Goal: Task Accomplishment & Management: Use online tool/utility

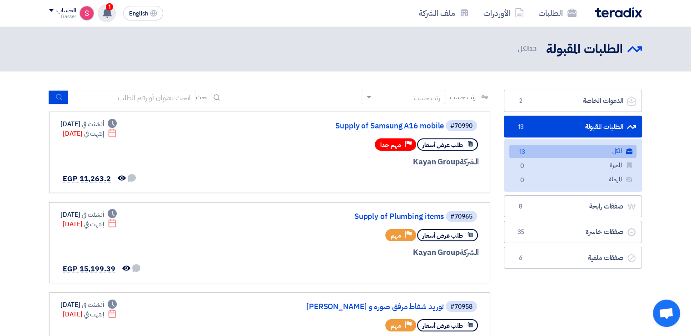
click at [106, 12] on use at bounding box center [107, 13] width 9 height 10
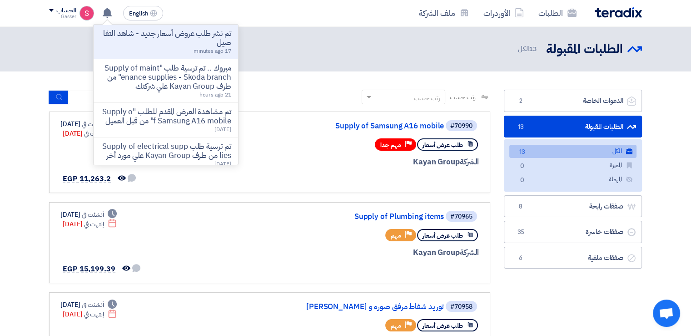
click at [200, 42] on p "تم نشر طلب عروض أسعار جديد - شاهد التفاصيل" at bounding box center [166, 38] width 130 height 18
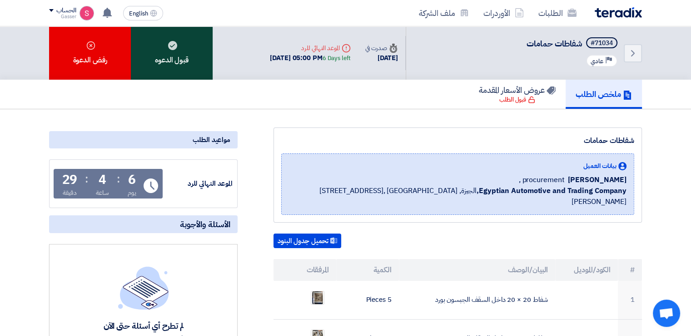
click at [178, 67] on div "قبول الدعوه" at bounding box center [172, 52] width 82 height 53
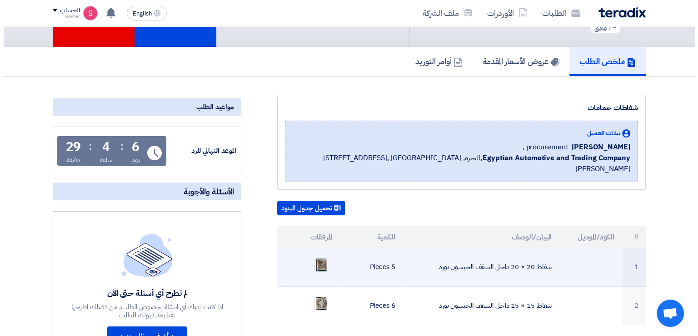
scroll to position [91, 0]
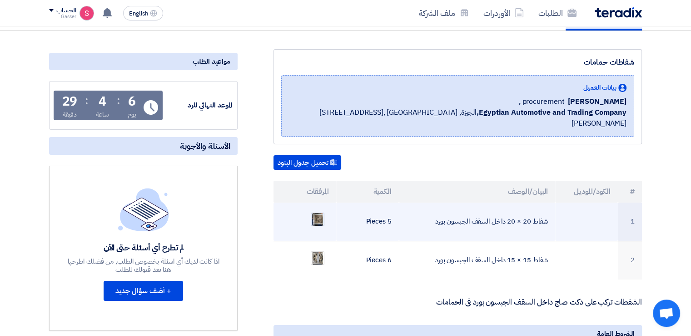
click at [315, 211] on img at bounding box center [317, 219] width 13 height 16
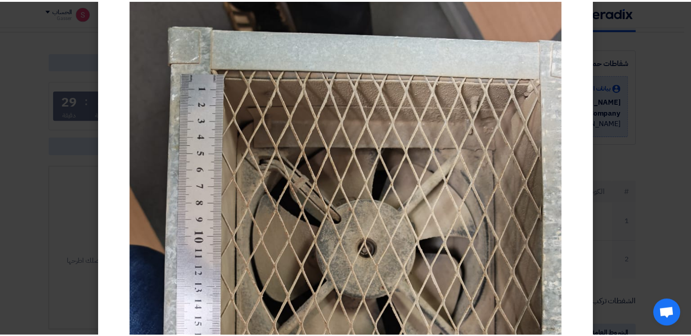
scroll to position [0, 0]
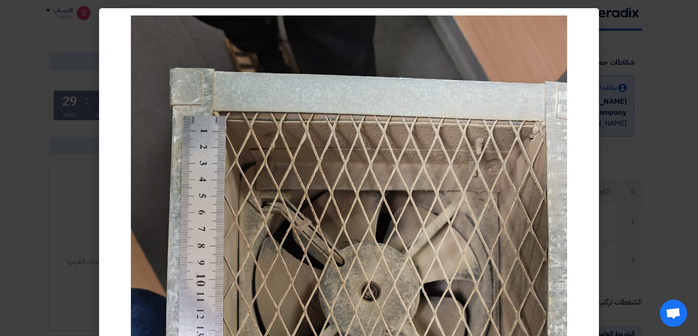
click at [624, 149] on modal-container at bounding box center [349, 168] width 698 height 336
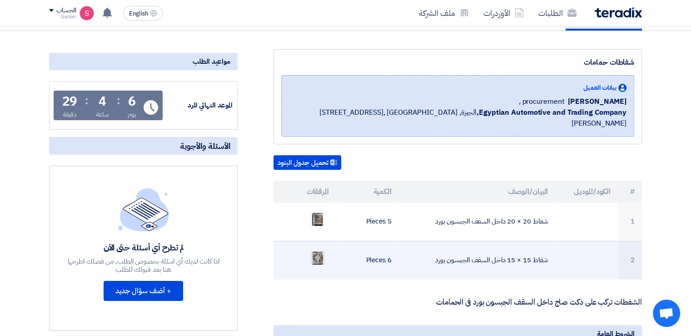
click at [315, 250] on img at bounding box center [317, 258] width 13 height 16
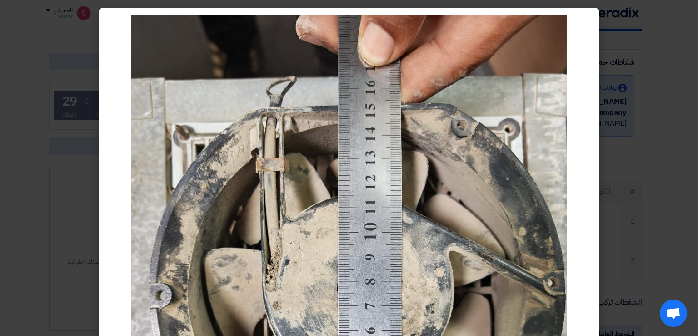
click at [666, 57] on modal-container at bounding box center [349, 168] width 698 height 336
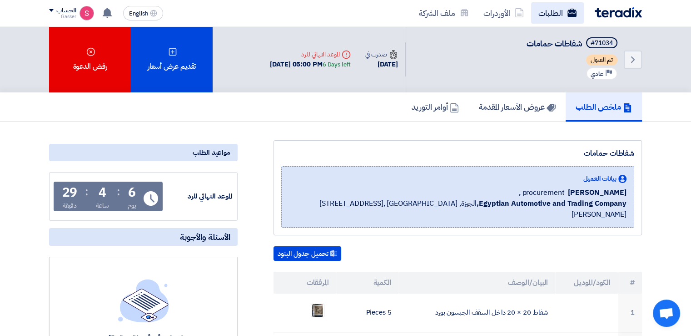
click at [552, 14] on link "الطلبات" at bounding box center [557, 12] width 53 height 21
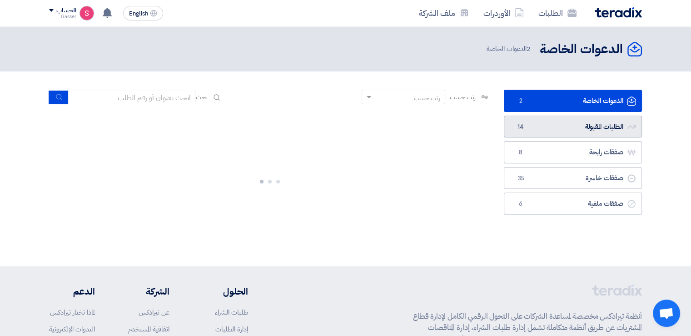
click at [557, 124] on link "الطلبات المقبولة الطلبات المقبولة 14" at bounding box center [573, 126] width 138 height 22
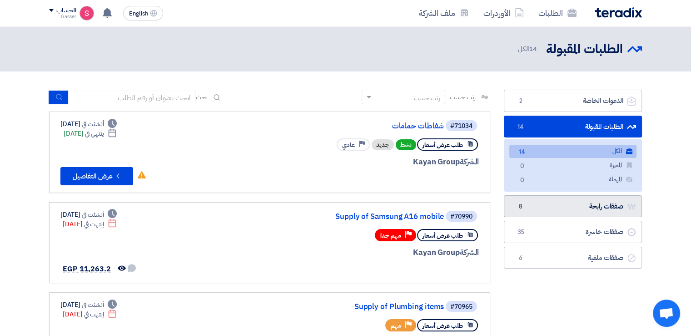
click at [571, 213] on link "صفقات رابحة صفقات رابحة 8" at bounding box center [573, 206] width 138 height 22
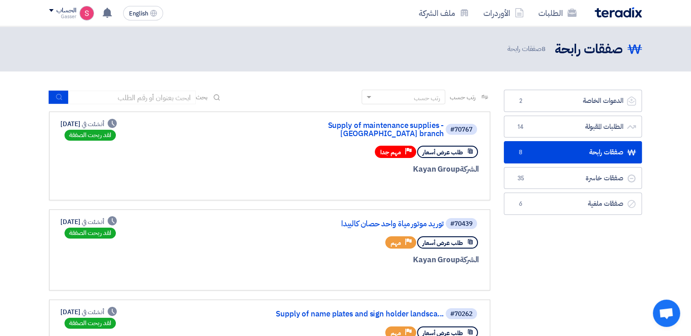
click at [389, 130] on link "Supply of maintenance supplies - [GEOGRAPHIC_DATA] branch" at bounding box center [353, 129] width 182 height 16
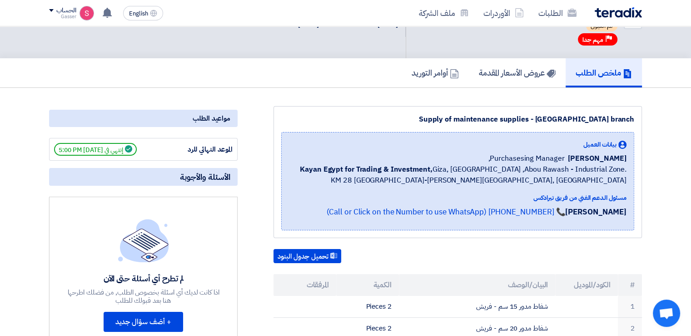
scroll to position [136, 0]
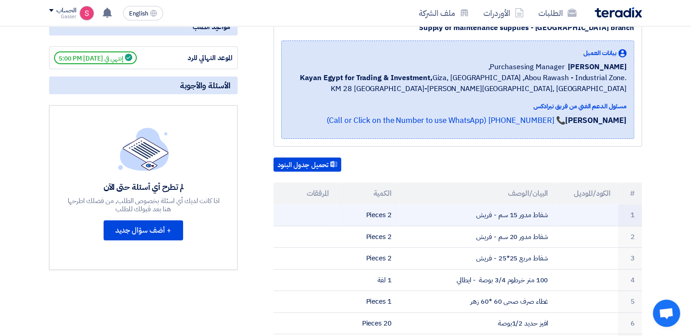
drag, startPoint x: 559, startPoint y: 213, endPoint x: 507, endPoint y: 213, distance: 51.8
click at [507, 213] on tr "1 شفاط مدور 15 سم - فريش 2 Pieces" at bounding box center [458, 214] width 369 height 21
click at [560, 212] on td at bounding box center [587, 214] width 63 height 21
drag, startPoint x: 555, startPoint y: 211, endPoint x: 474, endPoint y: 211, distance: 80.9
click at [474, 211] on tr "1 شفاط مدور 15 سم - فريش 2 Pieces" at bounding box center [458, 214] width 369 height 21
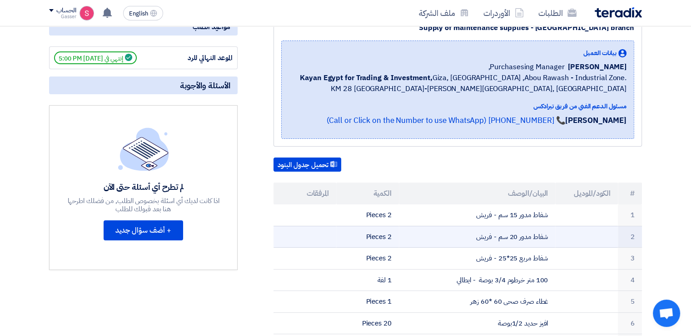
drag, startPoint x: 553, startPoint y: 233, endPoint x: 462, endPoint y: 232, distance: 91.4
click at [462, 232] on td "شفاط مدور 20 سم - فريش" at bounding box center [477, 236] width 157 height 22
copy td "شفاط مدور 20 سم - فريش"
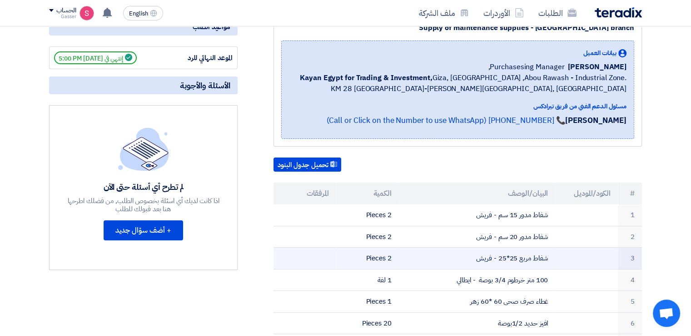
drag, startPoint x: 558, startPoint y: 254, endPoint x: 467, endPoint y: 255, distance: 90.9
click at [467, 255] on tr "3 شفاط مربع 25*25 - فريش 2 Pieces" at bounding box center [458, 258] width 369 height 22
copy tr "شفاط مربع 25*25 - فريش"
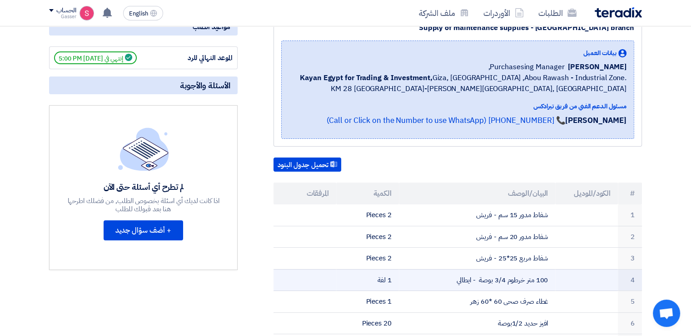
click at [555, 275] on td "100 متر خرطوم 3/4 بوصة - ايطالي" at bounding box center [477, 280] width 157 height 22
drag, startPoint x: 555, startPoint y: 275, endPoint x: 466, endPoint y: 275, distance: 89.1
click at [466, 275] on td "100 متر خرطوم 3/4 بوصة - ايطالي" at bounding box center [477, 280] width 157 height 22
copy tr "100 متر خرطوم 3/4 بوصة - ايطالي"
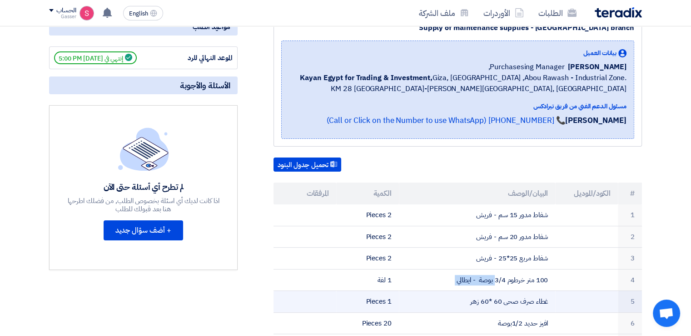
drag, startPoint x: 553, startPoint y: 300, endPoint x: 456, endPoint y: 301, distance: 96.8
click at [456, 301] on td "غطاء صرف صحى 60 *60 زهر" at bounding box center [477, 302] width 157 height 22
copy td "غطاء صرف صحى 60 *60 زهر"
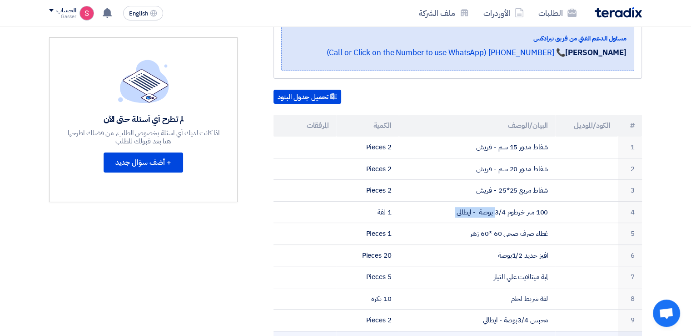
scroll to position [273, 0]
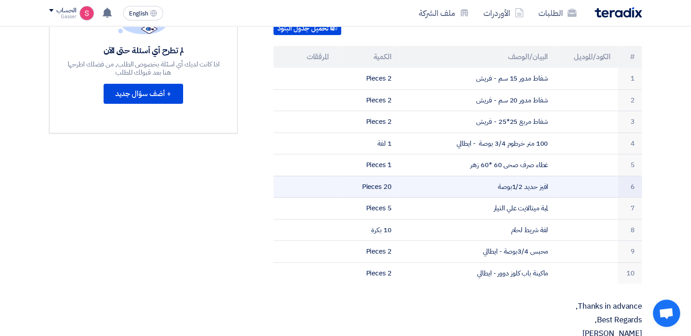
click at [555, 184] on tr "6 افيز حديد 1/2بوصة 20 Pieces" at bounding box center [458, 186] width 369 height 22
click at [555, 184] on td "افيز حديد 1/2بوصة" at bounding box center [477, 186] width 157 height 22
click at [553, 184] on td "افيز حديد 1/2بوصة" at bounding box center [477, 186] width 157 height 22
click at [549, 183] on td "افيز حديد 1/2بوصة" at bounding box center [477, 186] width 157 height 22
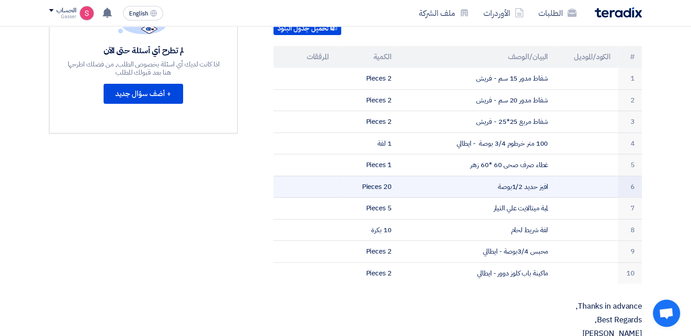
drag, startPoint x: 549, startPoint y: 183, endPoint x: 520, endPoint y: 184, distance: 29.1
click at [526, 184] on td "افيز حديد 1/2بوصة" at bounding box center [477, 186] width 157 height 22
copy tr "افيز حديد 1/2بوصة"
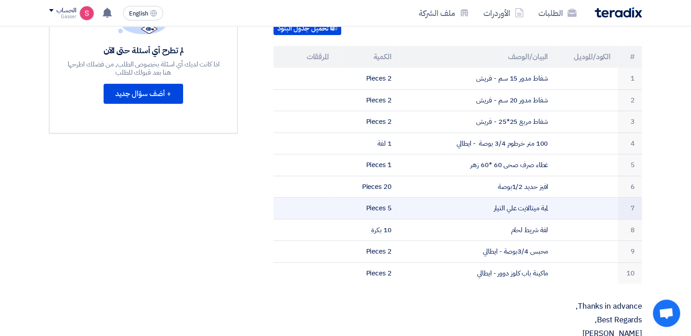
click at [552, 205] on td "لمبة ميتالايت علي التيار" at bounding box center [477, 208] width 157 height 22
drag, startPoint x: 552, startPoint y: 205, endPoint x: 487, endPoint y: 205, distance: 64.6
click at [487, 205] on td "لمبة ميتالايت علي التيار" at bounding box center [477, 208] width 157 height 22
copy tr "لمبة ميتالايت علي التيار"
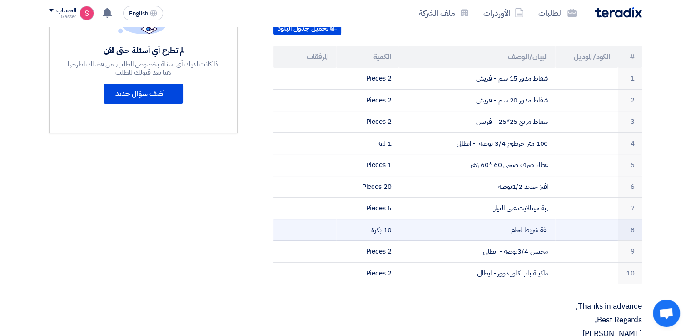
click at [551, 228] on td "لفة شريط لحام" at bounding box center [477, 230] width 157 height 22
drag, startPoint x: 551, startPoint y: 228, endPoint x: 522, endPoint y: 226, distance: 29.1
click at [523, 226] on td "لفة شريط لحام" at bounding box center [477, 230] width 157 height 22
copy tr "لفة شريط لحام"
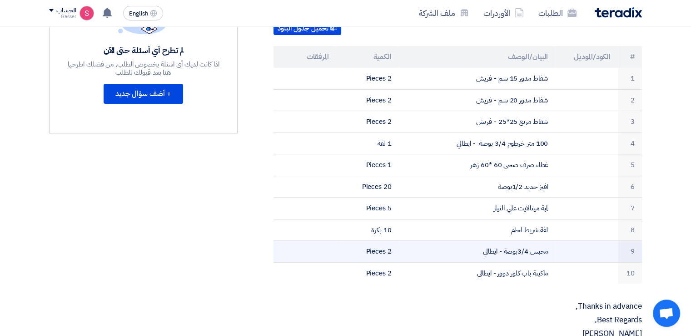
click at [551, 249] on td "محبس 3/4بوصة - ايطالي" at bounding box center [477, 251] width 157 height 22
drag, startPoint x: 551, startPoint y: 249, endPoint x: 501, endPoint y: 249, distance: 49.6
click at [510, 249] on td "محبس 3/4بوصة - ايطالي" at bounding box center [477, 251] width 157 height 22
copy tr "محبس 3/4بوصة - ايطالي"
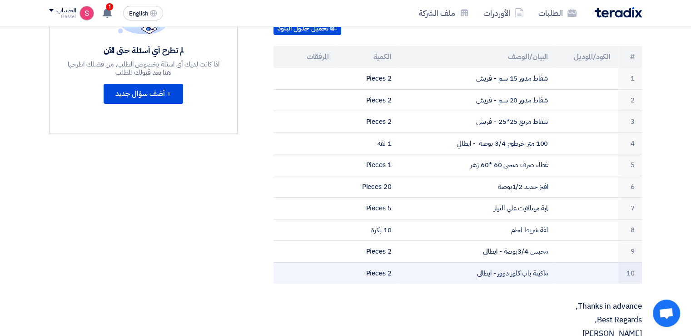
click at [552, 270] on td "ماكينة باب كلوز دوور - ايطالي" at bounding box center [477, 272] width 157 height 21
drag, startPoint x: 552, startPoint y: 270, endPoint x: 525, endPoint y: 270, distance: 27.3
click at [527, 270] on td "ماكينة باب كلوز دوور - ايطالي" at bounding box center [477, 272] width 157 height 21
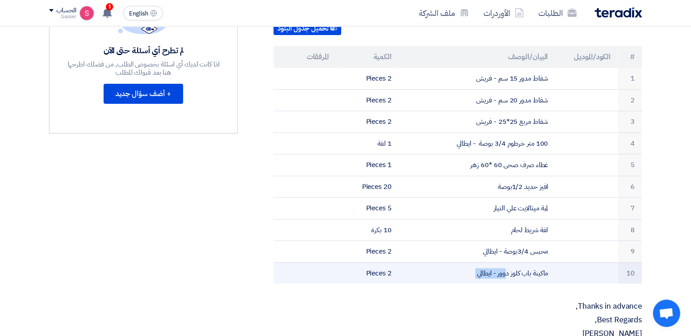
copy tr "ماكينة باب كلوز دوور - ايطالي"
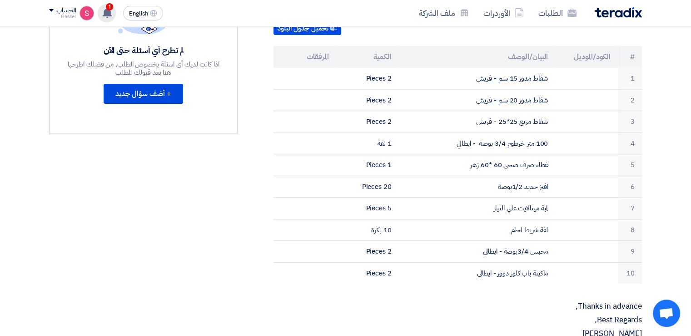
click at [108, 9] on span "1" at bounding box center [109, 6] width 7 height 7
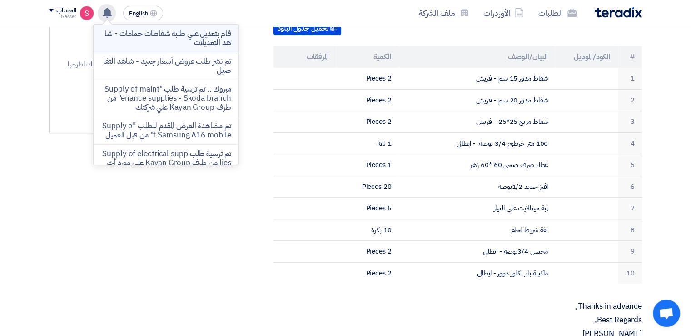
click at [209, 36] on p "قام بتعديل علي طلبه شفاطات حمامات - شاهد التعديلات" at bounding box center [166, 38] width 130 height 18
